Goal: Check status

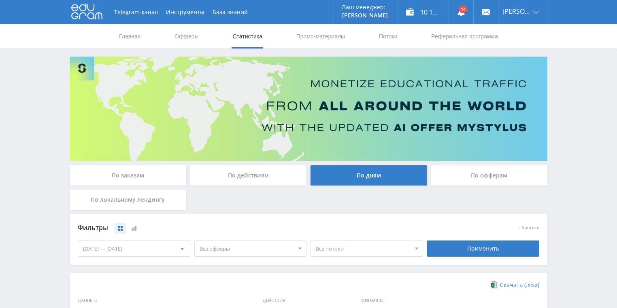
scroll to position [162, 0]
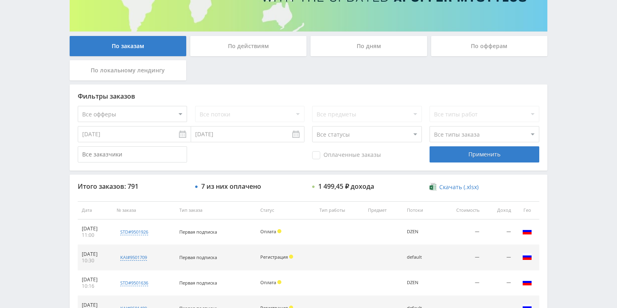
click at [224, 53] on div "По действиям" at bounding box center [248, 46] width 117 height 20
click at [0, 0] on input "По действиям" at bounding box center [0, 0] width 0 height 0
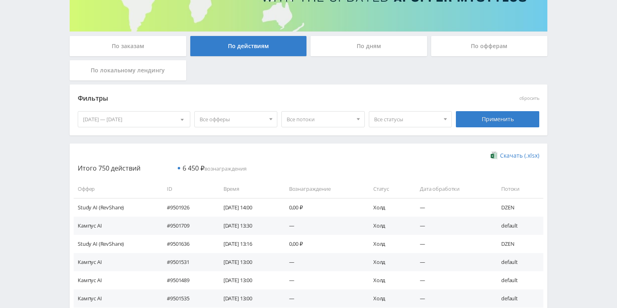
click at [360, 53] on div "По дням" at bounding box center [368, 46] width 117 height 20
click at [0, 0] on input "По дням" at bounding box center [0, 0] width 0 height 0
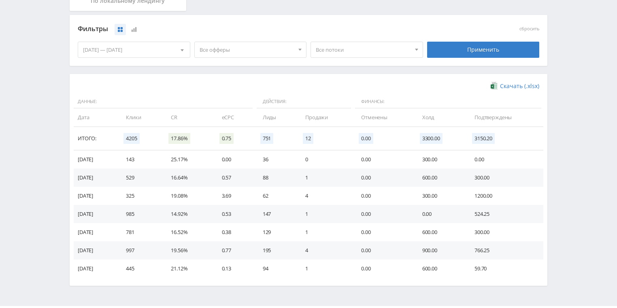
scroll to position [220, 0]
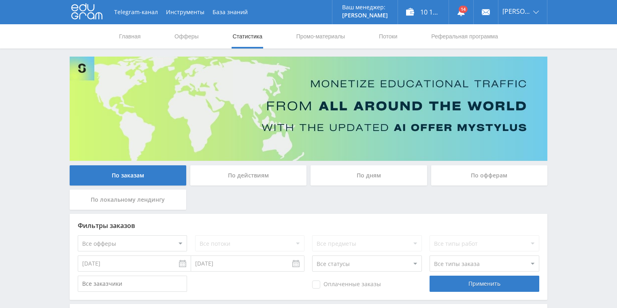
scroll to position [162, 0]
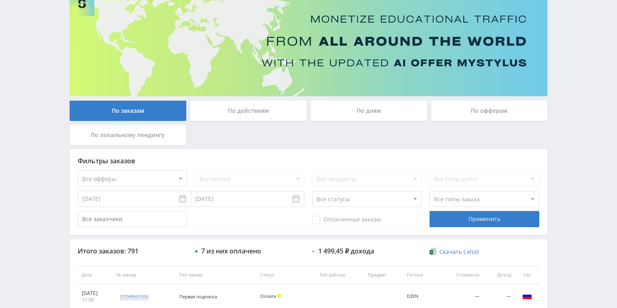
click at [259, 116] on div "По действиям" at bounding box center [248, 111] width 117 height 20
click at [0, 0] on input "По действиям" at bounding box center [0, 0] width 0 height 0
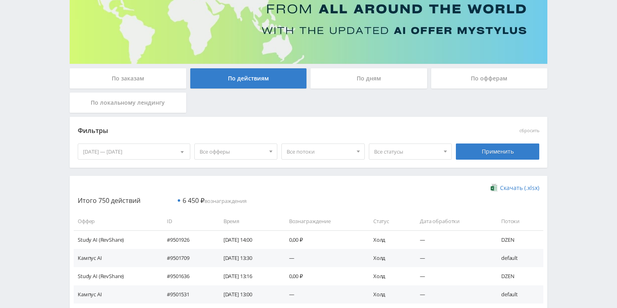
click at [354, 86] on div "По дням" at bounding box center [368, 78] width 117 height 20
click at [0, 0] on input "По дням" at bounding box center [0, 0] width 0 height 0
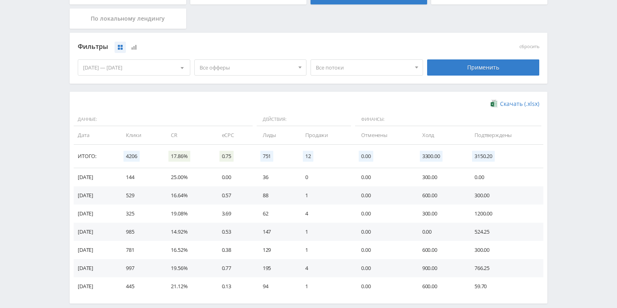
scroll to position [194, 0]
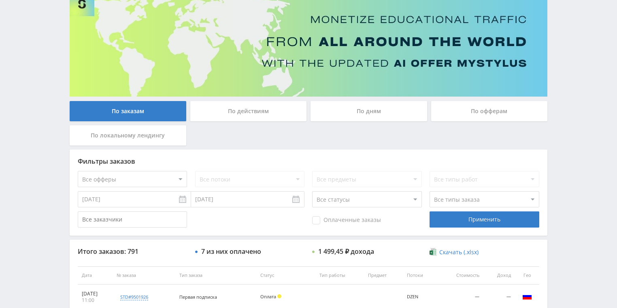
scroll to position [162, 0]
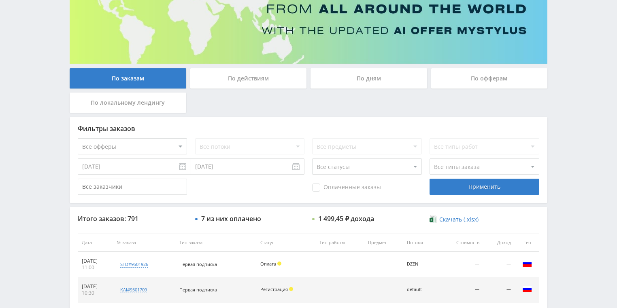
click at [254, 83] on div "По действиям" at bounding box center [248, 78] width 117 height 20
click at [0, 0] on input "По действиям" at bounding box center [0, 0] width 0 height 0
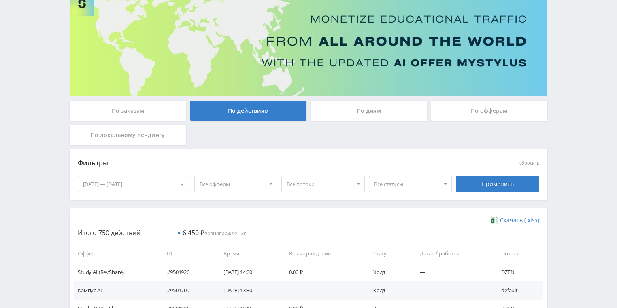
click at [365, 117] on div "По дням" at bounding box center [368, 111] width 117 height 20
click at [0, 0] on input "По дням" at bounding box center [0, 0] width 0 height 0
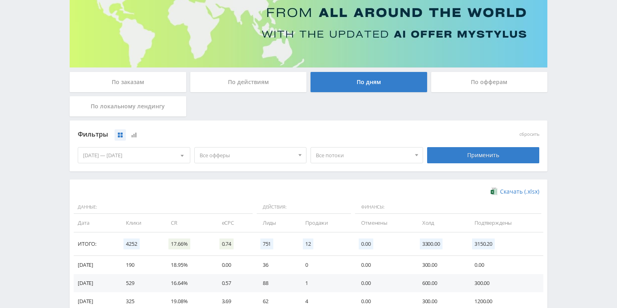
scroll to position [129, 0]
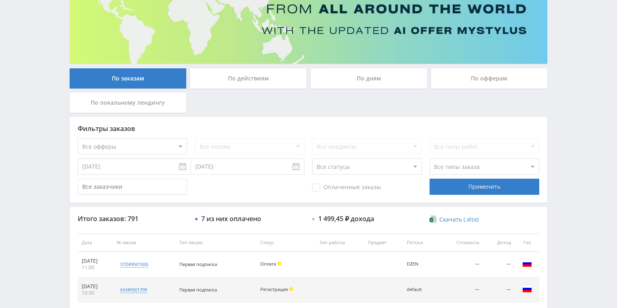
click at [264, 85] on div "По действиям" at bounding box center [248, 78] width 117 height 20
click at [0, 0] on input "По действиям" at bounding box center [0, 0] width 0 height 0
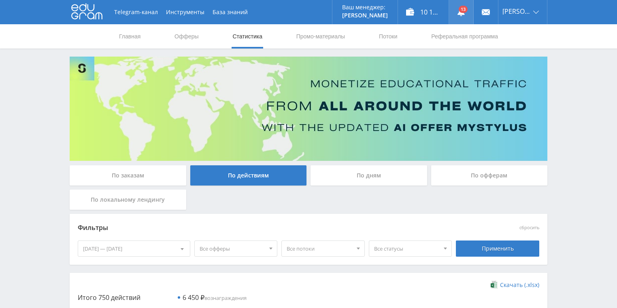
click at [471, 13] on link at bounding box center [461, 12] width 24 height 24
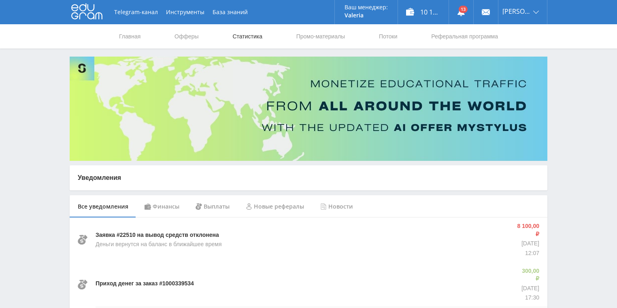
click at [260, 36] on link "Статистика" at bounding box center [247, 36] width 32 height 24
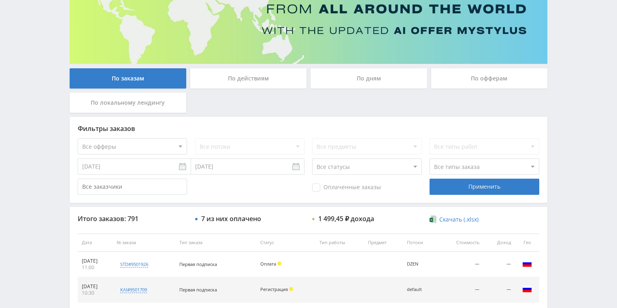
click at [258, 81] on div "По действиям" at bounding box center [248, 78] width 117 height 20
click at [0, 0] on input "По действиям" at bounding box center [0, 0] width 0 height 0
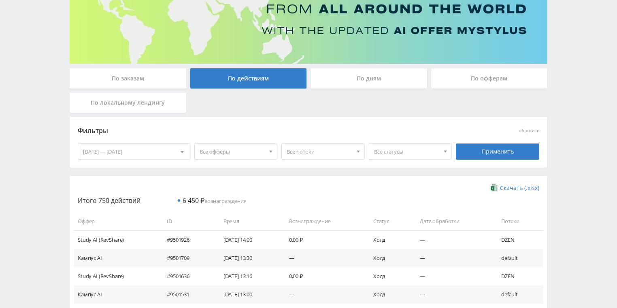
click at [346, 75] on div "По дням" at bounding box center [368, 78] width 117 height 20
click at [0, 0] on input "По дням" at bounding box center [0, 0] width 0 height 0
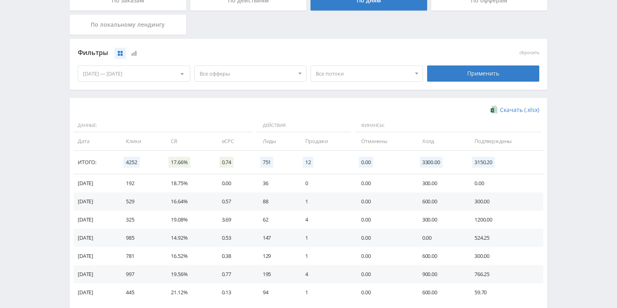
scroll to position [220, 0]
